Goal: Find specific page/section: Find specific page/section

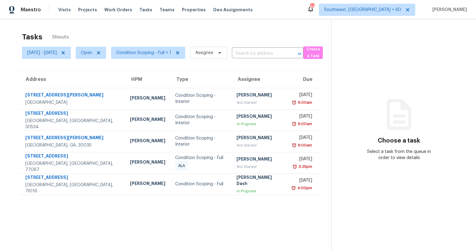
click at [147, 28] on div "Tasks 5 Results Sun, Sep 28 - Wed, Oct 01 Open Condition Scoping - Full + 1 Ass…" at bounding box center [238, 144] width 476 height 250
